Goal: Task Accomplishment & Management: Manage account settings

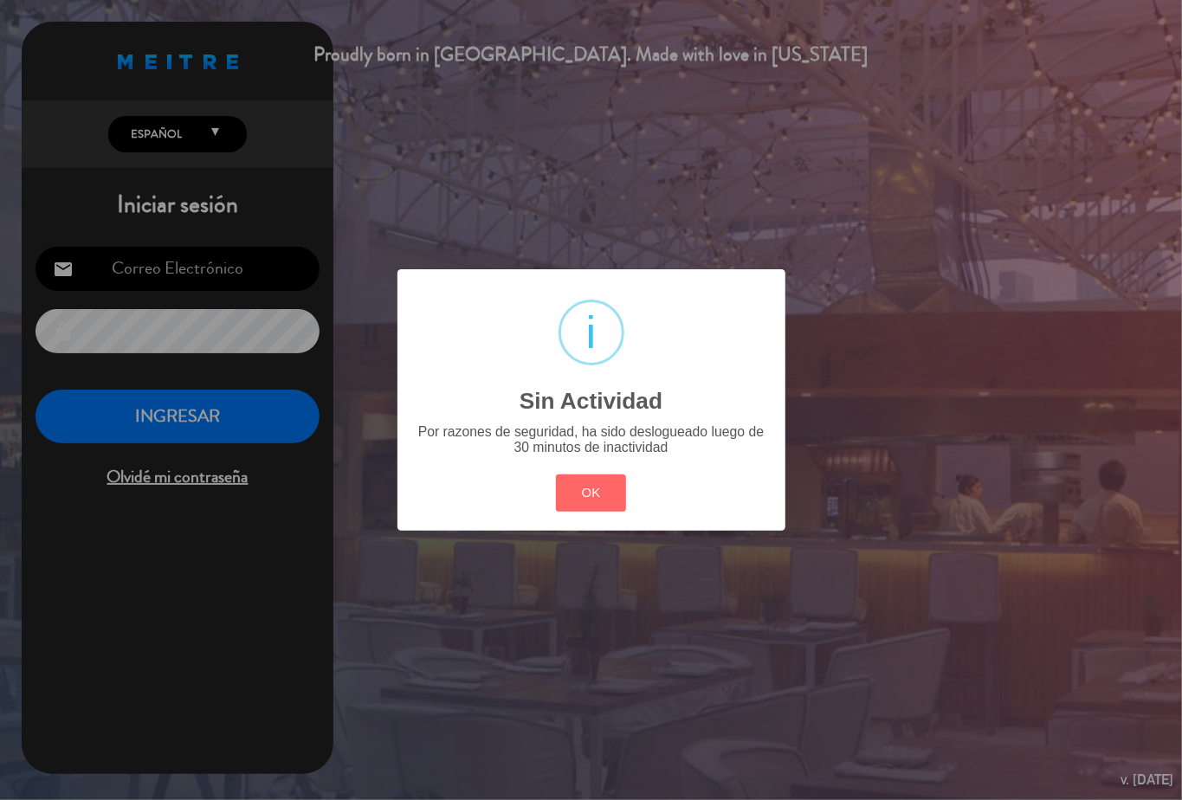
type input "[PERSON_NAME][EMAIL_ADDRESS][PERSON_NAME][DOMAIN_NAME]"
click at [177, 412] on div "? ! i Sin Actividad × Por razones de seguridad, ha sido deslogueado luego de 30…" at bounding box center [591, 400] width 1182 height 800
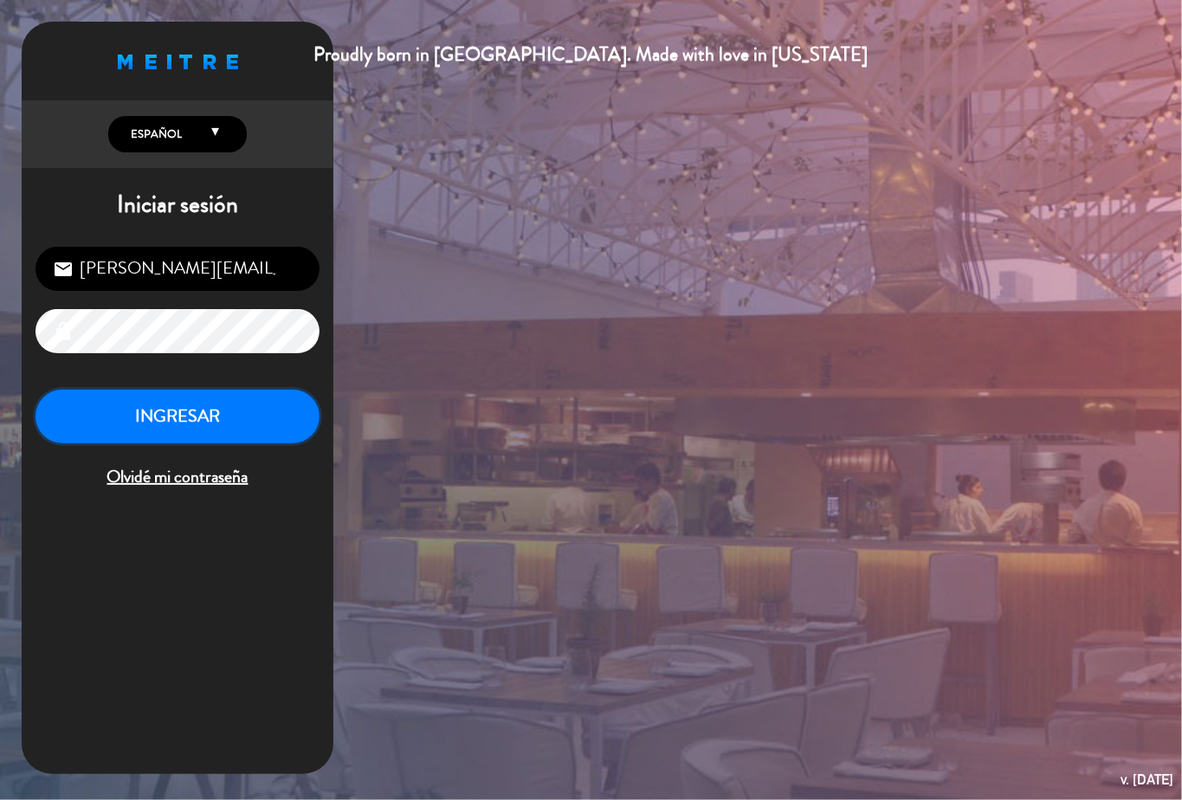
click at [183, 428] on button "INGRESAR" at bounding box center [178, 417] width 284 height 55
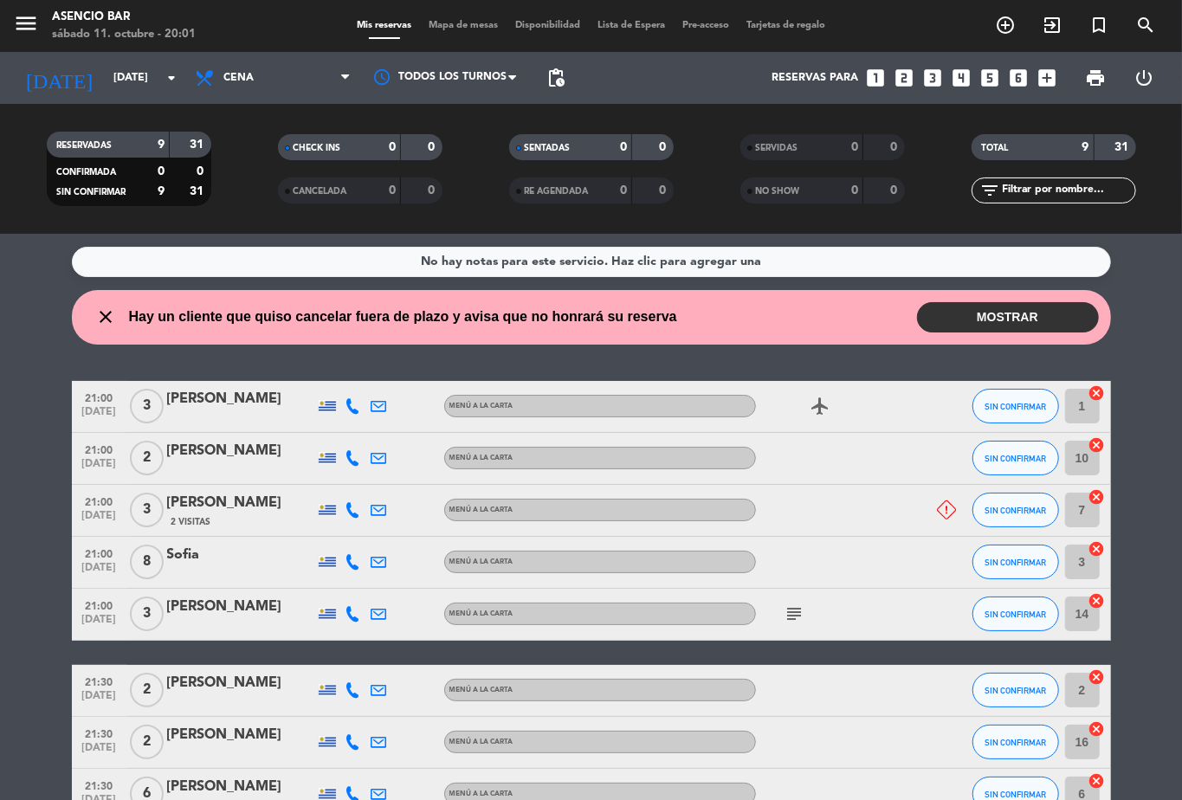
drag, startPoint x: 913, startPoint y: 305, endPoint x: 910, endPoint y: 243, distance: 62.4
click at [903, 179] on ng-component "menu [PERSON_NAME] Bar [DATE] 11. octubre - 20:01 Mis reservas Mapa de mesas Di…" at bounding box center [591, 400] width 1182 height 800
click at [5, 463] on bookings-row "21:00 [DATE] 3 [PERSON_NAME] a la carta airplanemode_active SIN CONFIRMAR 1 can…" at bounding box center [591, 627] width 1182 height 492
click at [1029, 314] on button "MOSTRAR" at bounding box center [1008, 317] width 182 height 30
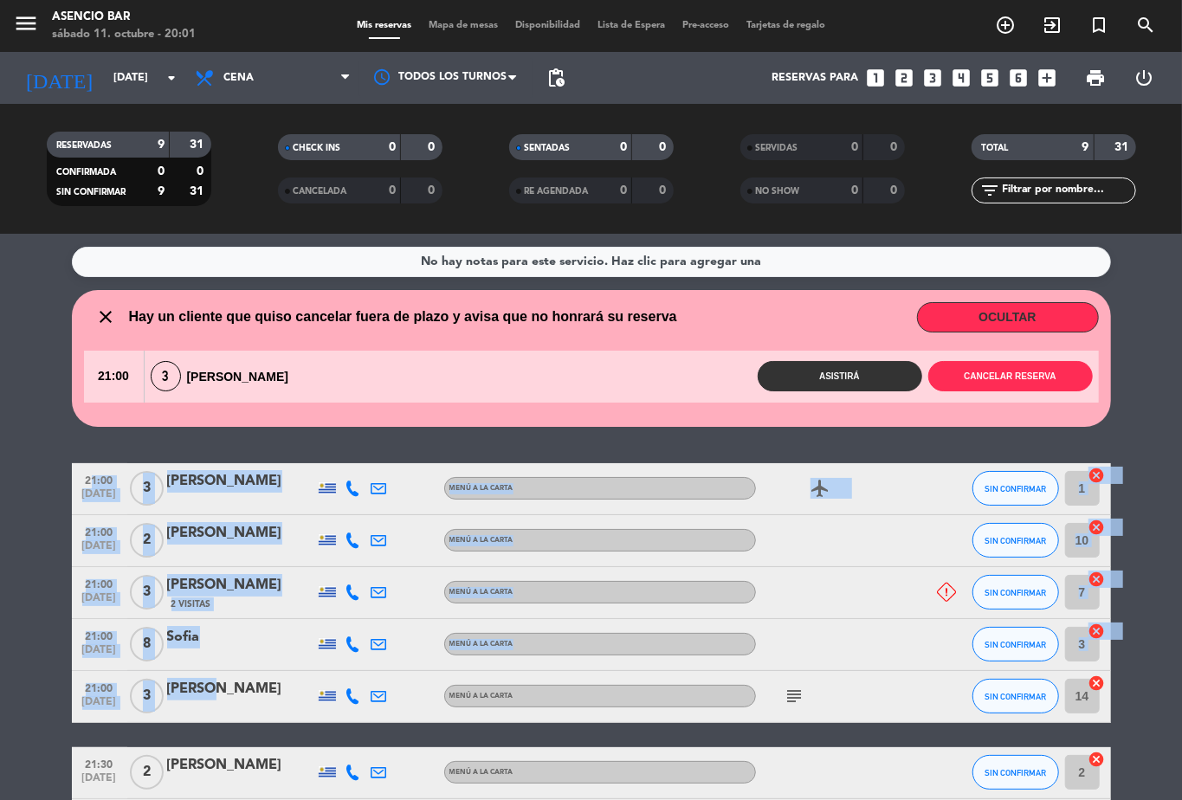
scroll to position [241, 0]
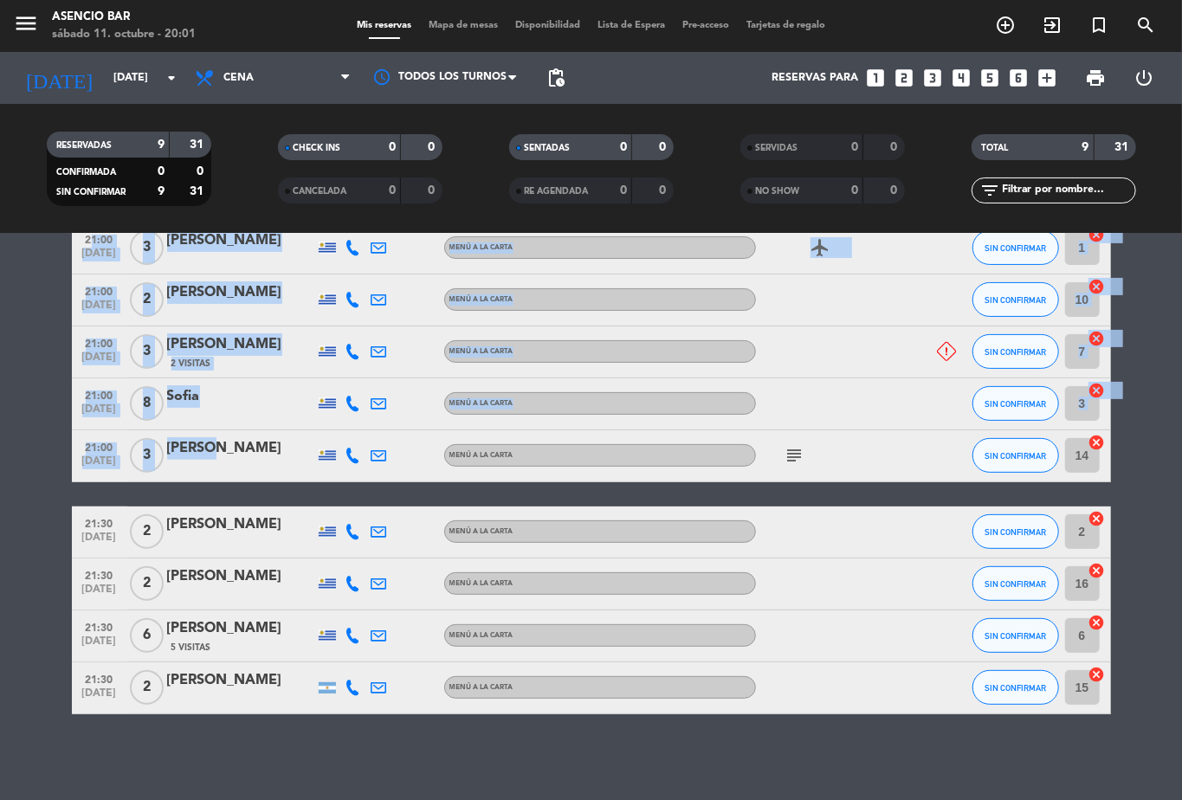
drag, startPoint x: 198, startPoint y: 679, endPoint x: 272, endPoint y: 444, distance: 246.0
click at [272, 444] on div "[PERSON_NAME]" at bounding box center [240, 448] width 147 height 23
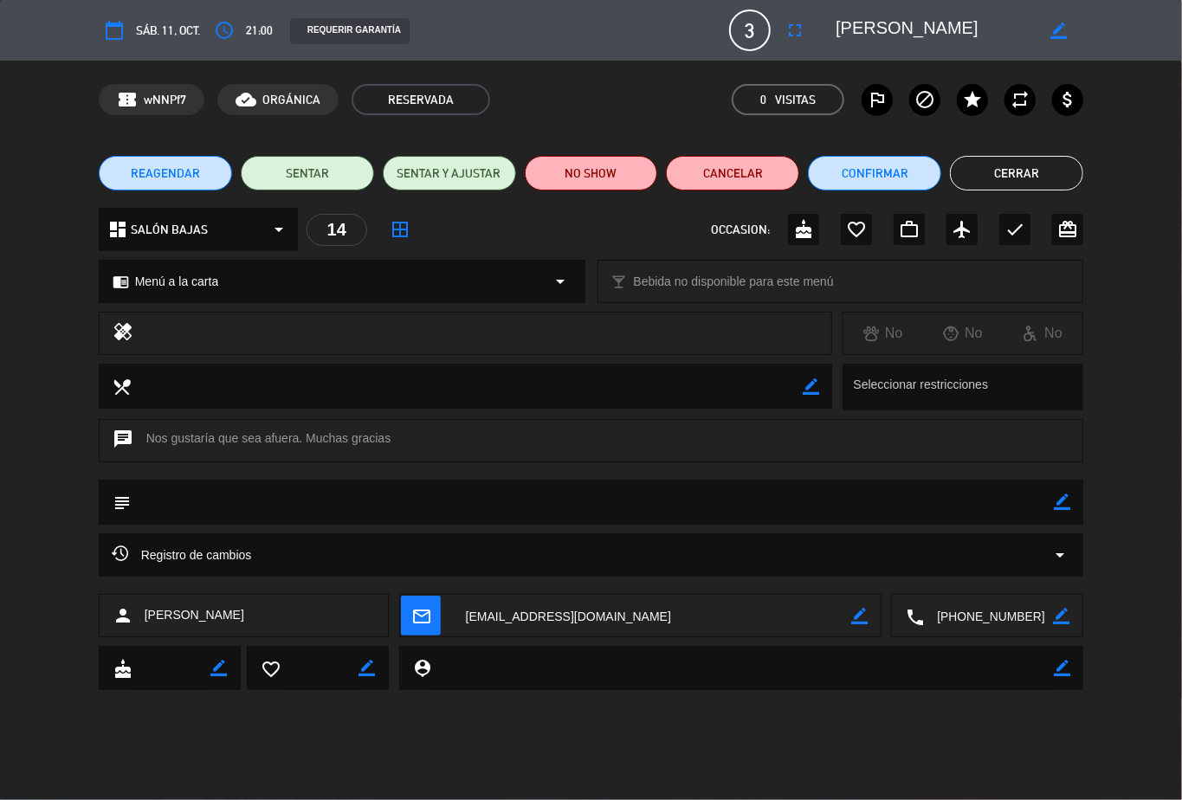
type input "[PERSON_NAME][EMAIL_ADDRESS][PERSON_NAME][DOMAIN_NAME]"
